Goal: Transaction & Acquisition: Obtain resource

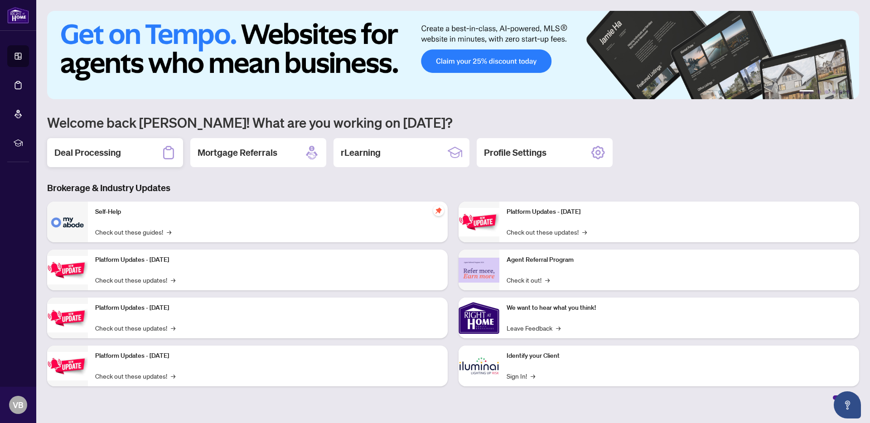
click at [152, 159] on div "Deal Processing" at bounding box center [115, 152] width 136 height 29
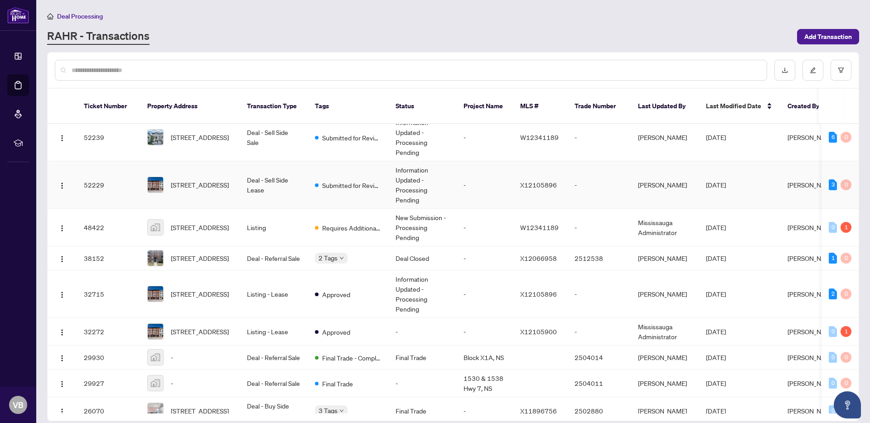
scroll to position [11, 0]
click at [354, 195] on td "Submitted for Review" at bounding box center [348, 184] width 81 height 48
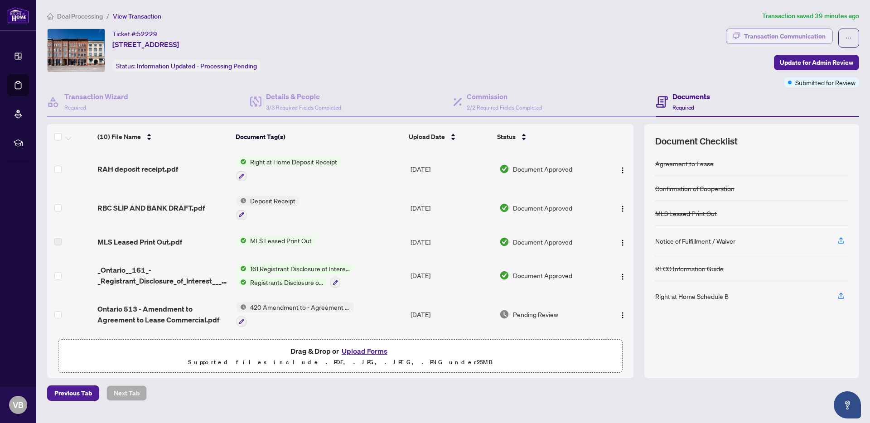
click at [797, 34] on div "Transaction Communication" at bounding box center [785, 36] width 82 height 14
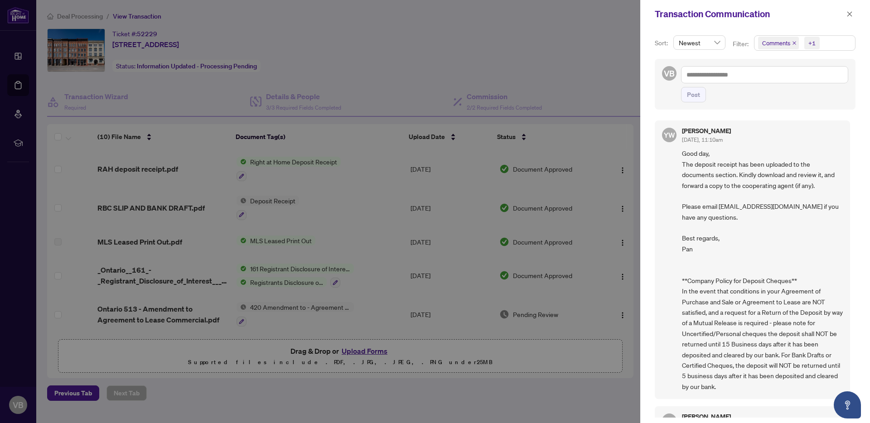
click at [370, 15] on div at bounding box center [435, 211] width 870 height 423
click at [845, 16] on button "button" at bounding box center [849, 14] width 12 height 11
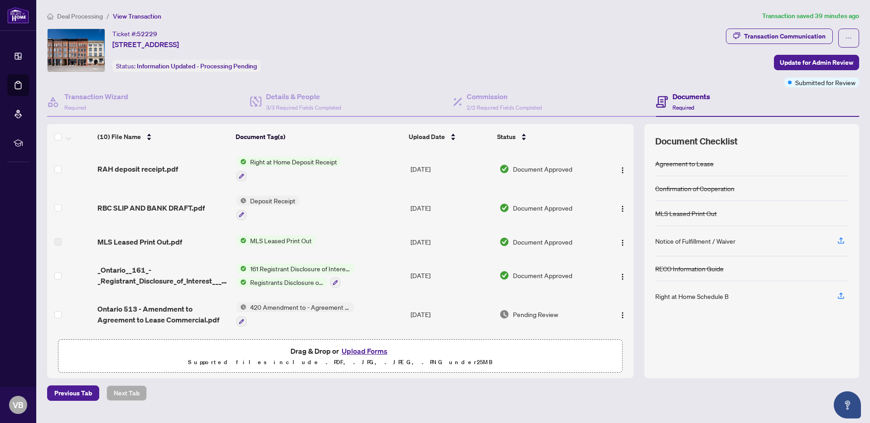
click at [695, 102] on div "Documents Required" at bounding box center [691, 101] width 38 height 21
click at [690, 100] on h4 "Documents" at bounding box center [691, 96] width 38 height 11
click at [101, 164] on span "RAH deposit receipt.pdf" at bounding box center [137, 168] width 81 height 11
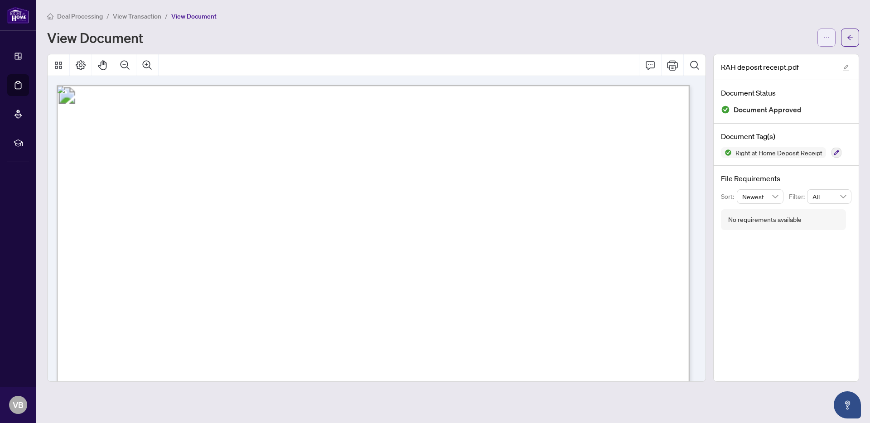
click at [826, 37] on icon "ellipsis" at bounding box center [826, 37] width 6 height 6
click at [765, 57] on span "Download" at bounding box center [793, 57] width 69 height 10
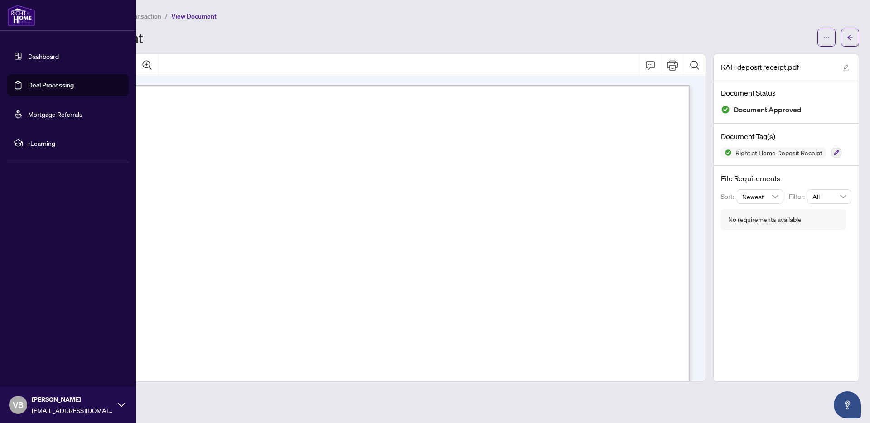
click at [28, 57] on link "Dashboard" at bounding box center [43, 56] width 31 height 8
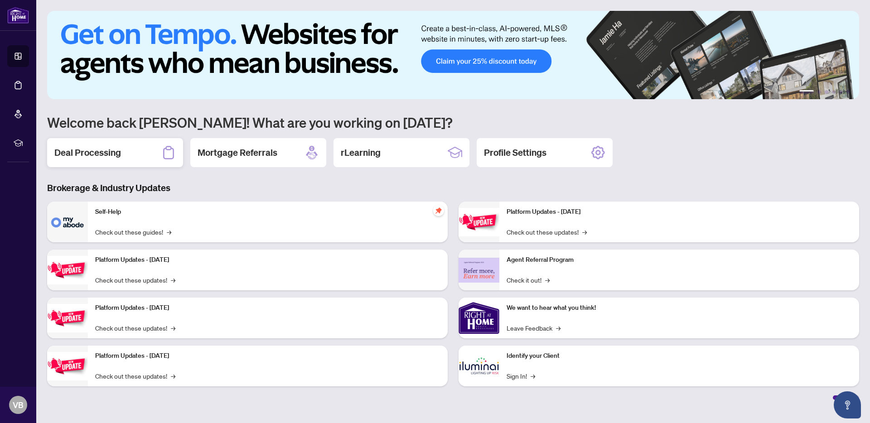
click at [130, 156] on div "Deal Processing" at bounding box center [115, 152] width 136 height 29
